Goal: Transaction & Acquisition: Purchase product/service

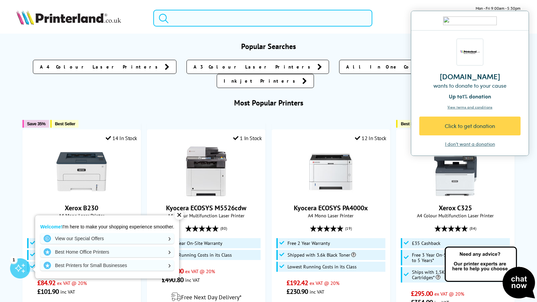
click at [225, 20] on input "search" at bounding box center [262, 18] width 219 height 17
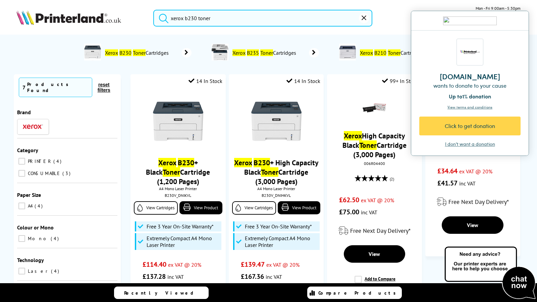
type input "xerox b230 toner"
click at [162, 17] on button "submit" at bounding box center [162, 17] width 17 height 15
click at [155, 55] on span "Xerox B230 Toner Cartridges" at bounding box center [137, 52] width 67 height 7
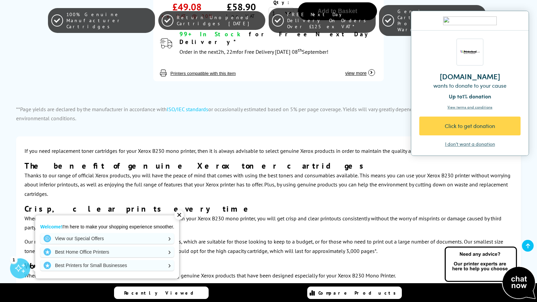
scroll to position [610, 0]
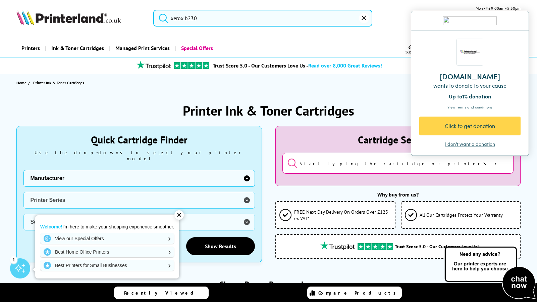
type input "xerox"
